Goal: Task Accomplishment & Management: Use online tool/utility

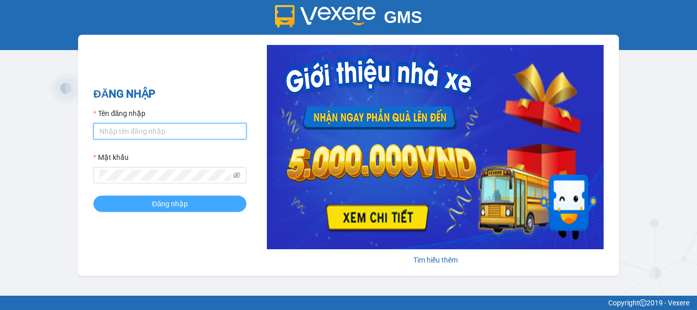
type input "hang0947490696.vinhquang"
click at [214, 202] on button "Đăng nhập" at bounding box center [169, 203] width 153 height 16
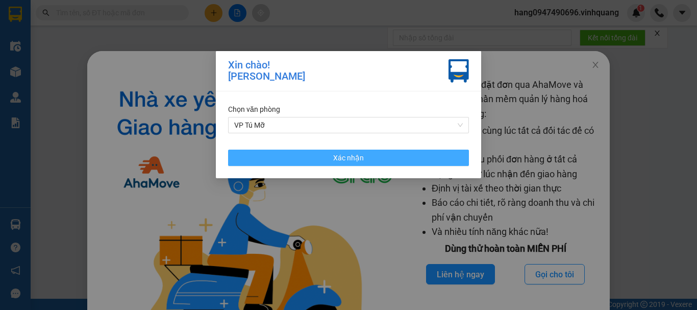
click at [339, 161] on span "Xác nhận" at bounding box center [348, 157] width 31 height 11
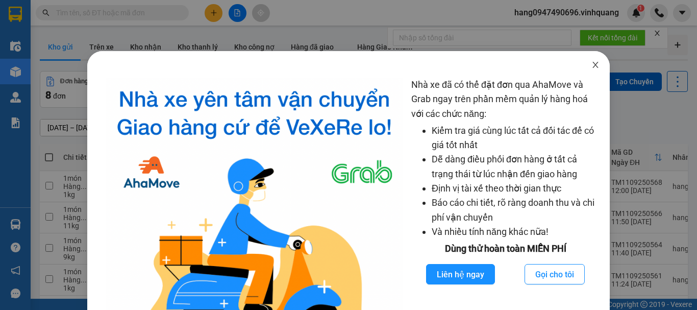
click at [591, 63] on icon "close" at bounding box center [595, 65] width 8 height 8
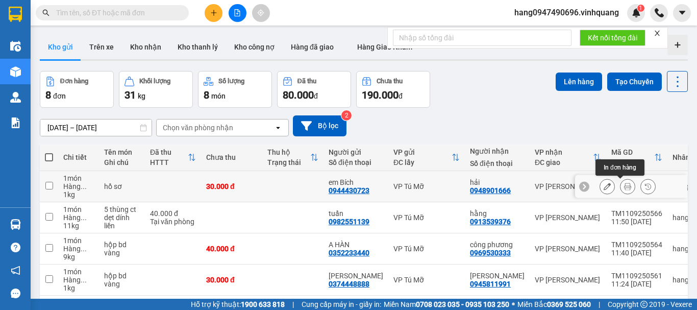
click at [620, 187] on button at bounding box center [627, 186] width 14 height 18
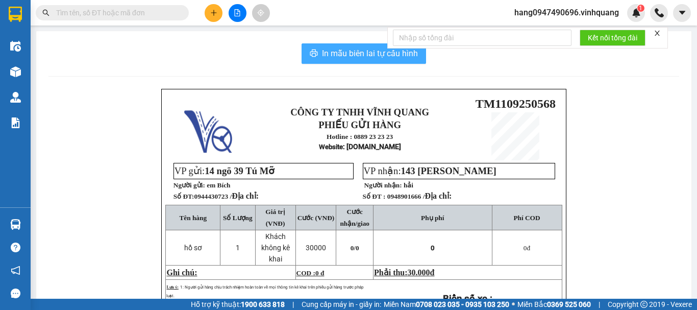
click at [364, 54] on span "In mẫu biên lai tự cấu hình" at bounding box center [370, 53] width 96 height 13
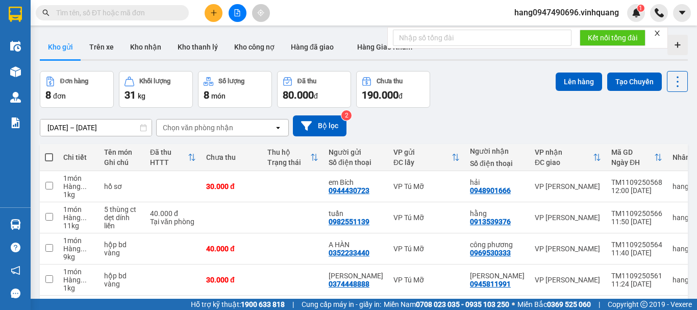
click at [141, 14] on input "text" at bounding box center [116, 12] width 120 height 11
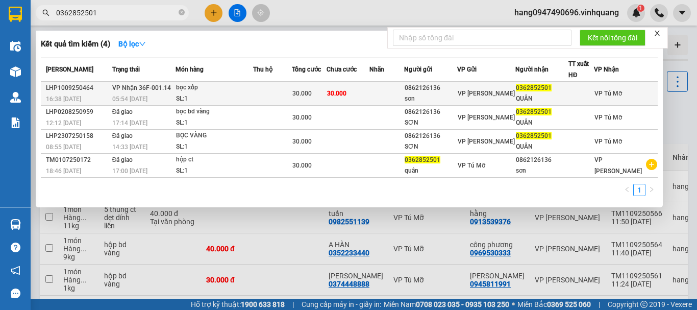
type input "0362852501"
click at [437, 93] on div "sơn" at bounding box center [430, 98] width 52 height 11
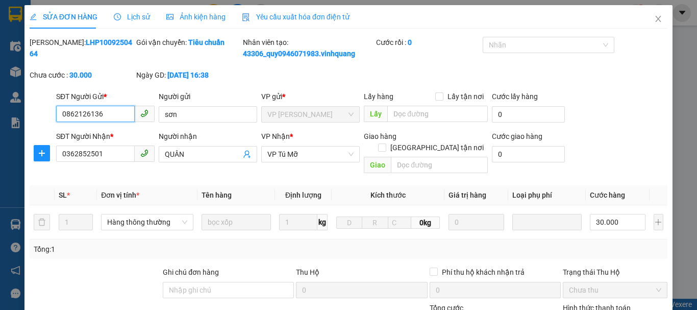
type input "0862126136"
type input "sơn"
type input "0362852501"
type input "QUÂN"
type input "30.000"
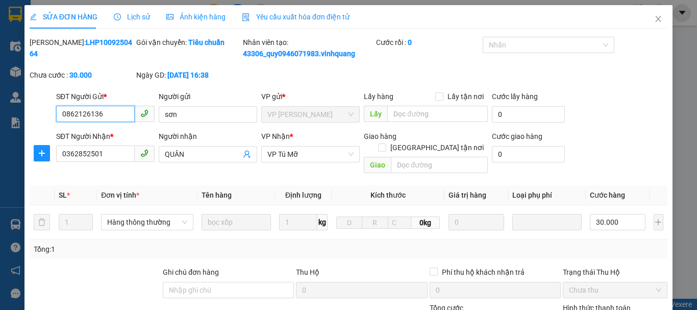
scroll to position [154, 0]
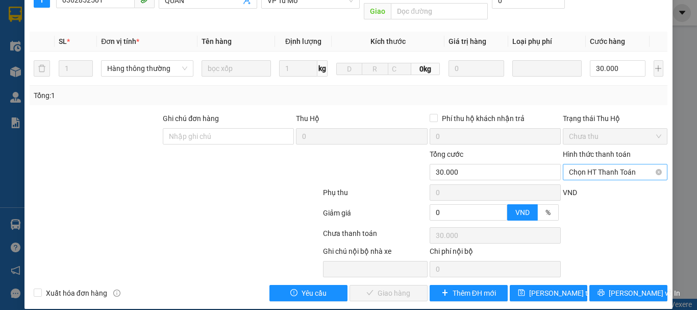
click at [606, 164] on span "Chọn HT Thanh Toán" at bounding box center [615, 171] width 92 height 15
click at [595, 181] on div "Tại văn phòng" at bounding box center [608, 180] width 91 height 11
type input "0"
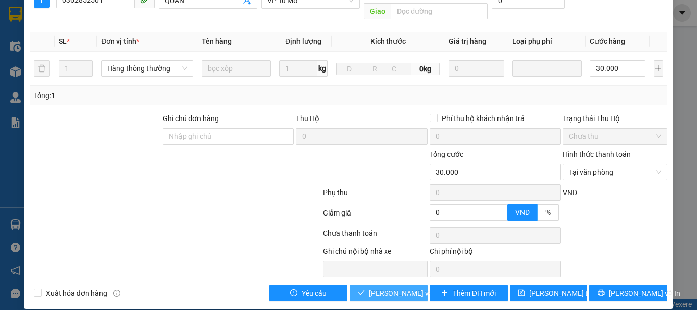
click at [393, 287] on span "[PERSON_NAME] và Giao hàng" at bounding box center [418, 292] width 98 height 11
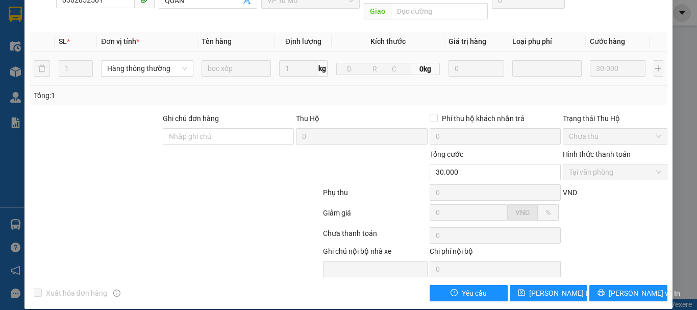
scroll to position [0, 0]
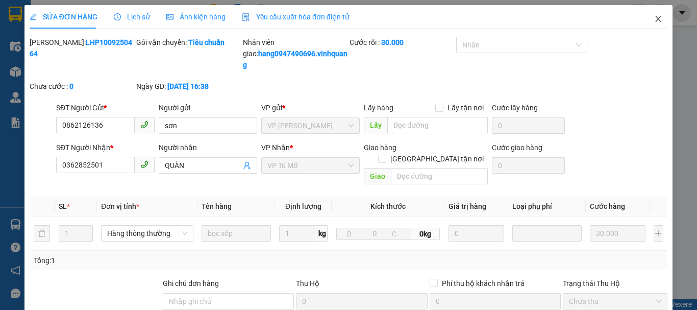
click at [648, 15] on span "Close" at bounding box center [658, 19] width 29 height 29
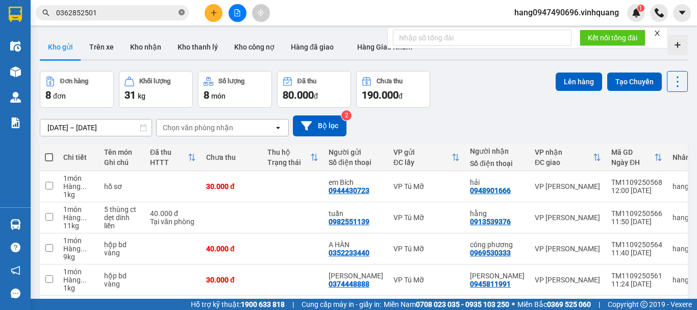
click at [181, 12] on icon "close-circle" at bounding box center [182, 12] width 6 height 6
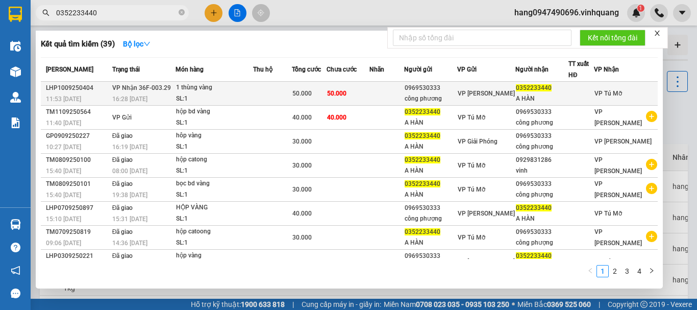
type input "0352233440"
click at [503, 90] on span "VP [PERSON_NAME]" at bounding box center [486, 93] width 57 height 7
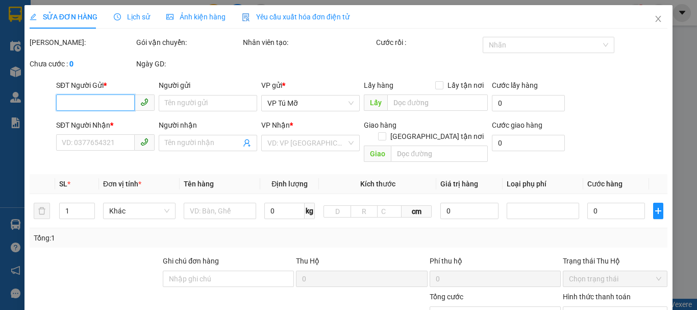
type input "0969530333"
type input "công phương"
type input "0352233440"
type input "A HÀN"
type input "50.000"
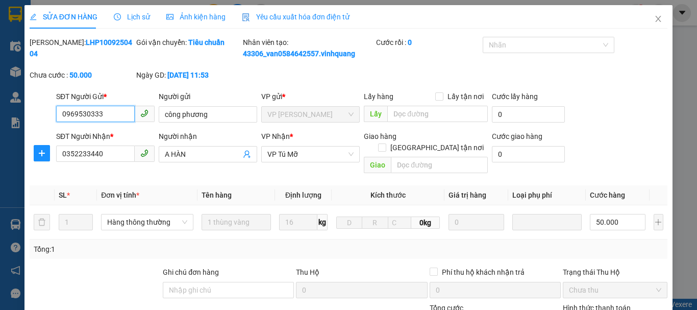
scroll to position [154, 0]
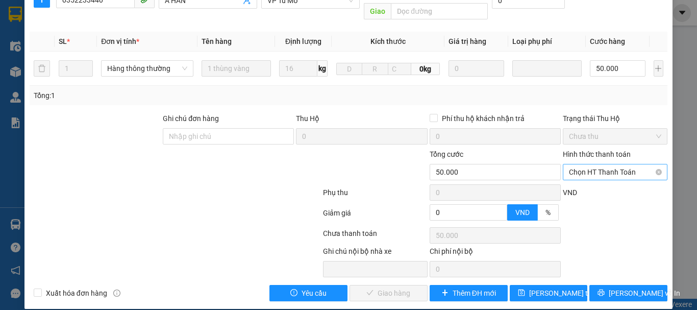
click at [595, 164] on span "Chọn HT Thanh Toán" at bounding box center [615, 171] width 92 height 15
click at [593, 180] on div "Tại văn phòng" at bounding box center [608, 180] width 91 height 11
type input "0"
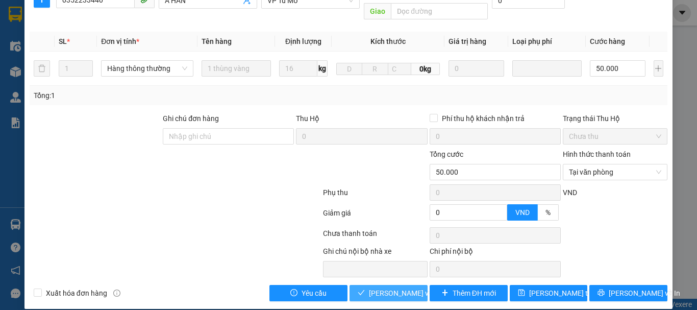
click at [398, 287] on span "[PERSON_NAME] và Giao hàng" at bounding box center [418, 292] width 98 height 11
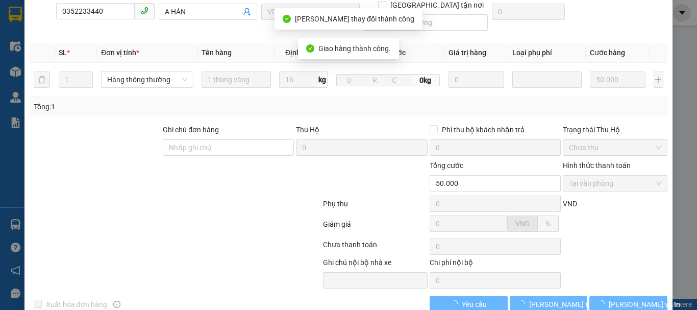
scroll to position [0, 0]
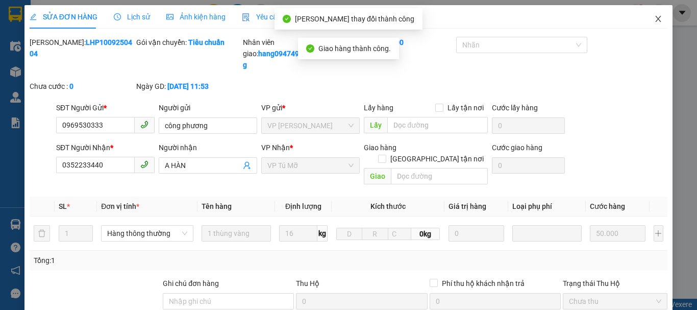
click at [654, 17] on icon "close" at bounding box center [658, 19] width 8 height 8
